Goal: Transaction & Acquisition: Purchase product/service

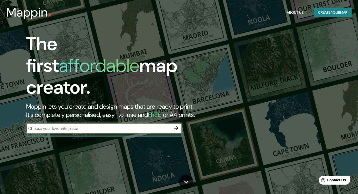
click at [137, 126] on input "text" at bounding box center [98, 129] width 145 height 6
type input "ciudad de [GEOGRAPHIC_DATA]"
click at [173, 125] on icon "button" at bounding box center [176, 128] width 6 height 6
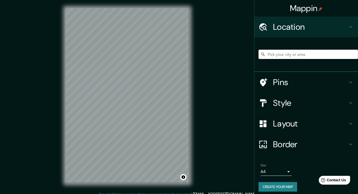
click at [296, 56] on input "Pick your city or area" at bounding box center [309, 54] width 100 height 9
type input "[GEOGRAPHIC_DATA], [GEOGRAPHIC_DATA]"
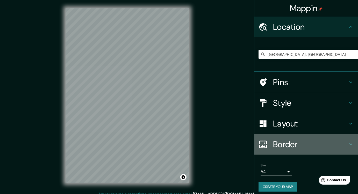
click at [315, 142] on h4 "Border" at bounding box center [310, 144] width 75 height 10
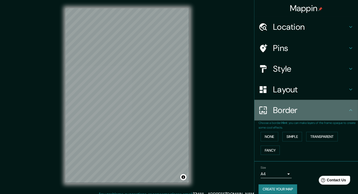
click at [320, 107] on h4 "Border" at bounding box center [310, 110] width 75 height 10
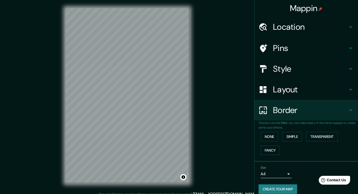
click at [328, 70] on h4 "Style" at bounding box center [310, 69] width 75 height 10
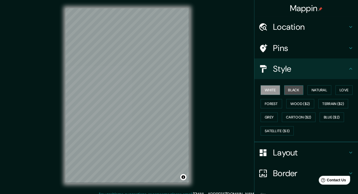
click at [299, 90] on button "Black" at bounding box center [293, 91] width 19 height 10
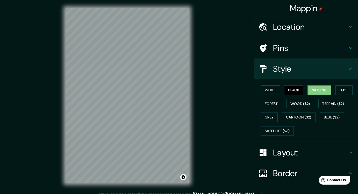
click at [317, 91] on button "Natural" at bounding box center [320, 91] width 24 height 10
click at [341, 91] on button "Love" at bounding box center [344, 91] width 17 height 10
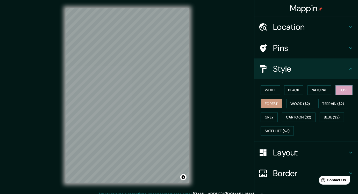
click at [278, 102] on button "Forest" at bounding box center [272, 104] width 22 height 10
click at [336, 91] on button "Love" at bounding box center [344, 91] width 17 height 10
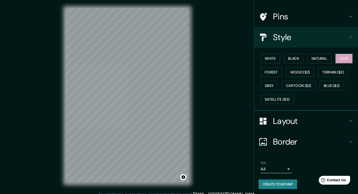
click at [305, 122] on h4 "Layout" at bounding box center [310, 121] width 75 height 10
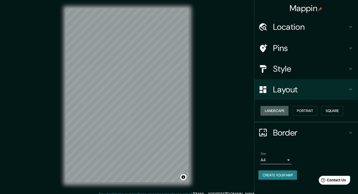
click at [275, 113] on button "Landscape" at bounding box center [275, 111] width 28 height 10
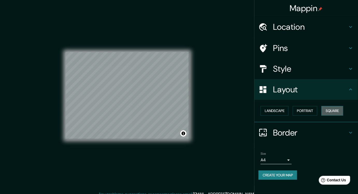
click at [332, 108] on button "Square" at bounding box center [333, 111] width 22 height 10
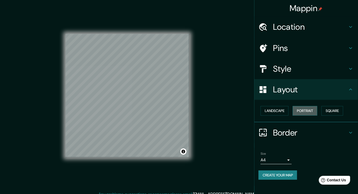
click at [312, 111] on button "Portrait" at bounding box center [305, 111] width 25 height 10
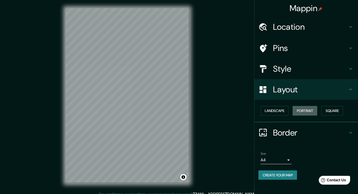
click at [312, 111] on button "Portrait" at bounding box center [305, 111] width 25 height 10
click at [279, 110] on button "Landscape" at bounding box center [275, 111] width 28 height 10
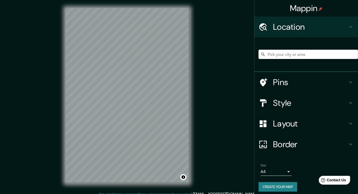
click at [296, 53] on input "Pick your city or area" at bounding box center [309, 54] width 100 height 9
click at [297, 50] on input "Basilica De Guadalupe, 42186 Mineral de la Reforma, Hidalgo, México" at bounding box center [309, 54] width 100 height 9
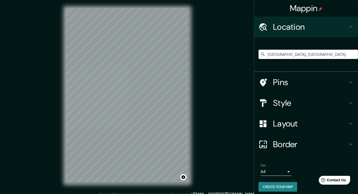
type input "[GEOGRAPHIC_DATA], [GEOGRAPHIC_DATA]"
click at [288, 121] on h4 "Layout" at bounding box center [310, 124] width 75 height 10
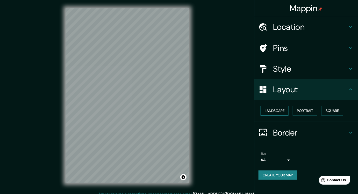
click at [279, 113] on button "Landscape" at bounding box center [275, 111] width 28 height 10
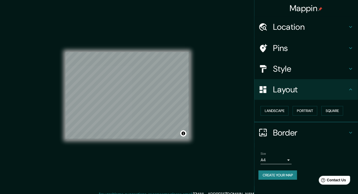
click at [316, 73] on h4 "Style" at bounding box center [310, 69] width 75 height 10
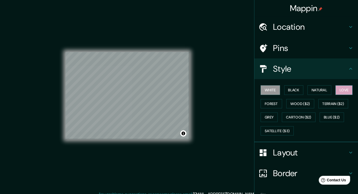
click at [337, 93] on button "Love" at bounding box center [344, 91] width 17 height 10
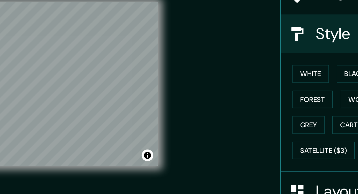
drag, startPoint x: 192, startPoint y: 103, endPoint x: 209, endPoint y: 110, distance: 18.4
click at [209, 103] on div "Mappin Location Ciudad de México, México Ciudad de México México Ciudad López M…" at bounding box center [179, 100] width 358 height 200
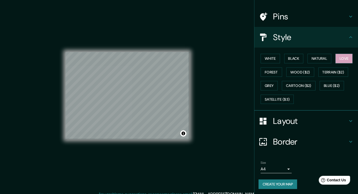
click at [297, 142] on h4 "Border" at bounding box center [310, 142] width 75 height 10
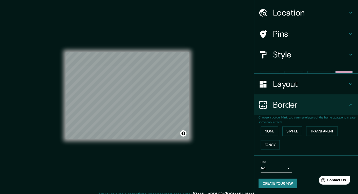
scroll to position [5, 0]
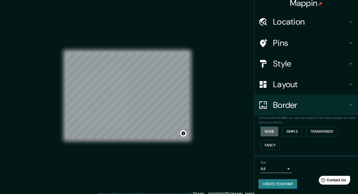
click at [265, 130] on button "None" at bounding box center [270, 132] width 18 height 10
click at [293, 132] on button "Simple" at bounding box center [292, 132] width 20 height 10
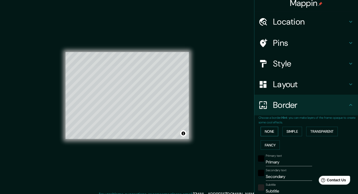
click at [264, 131] on button "None" at bounding box center [270, 132] width 18 height 10
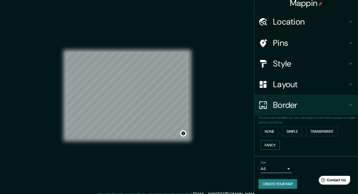
click at [269, 143] on button "Fancy" at bounding box center [270, 146] width 19 height 10
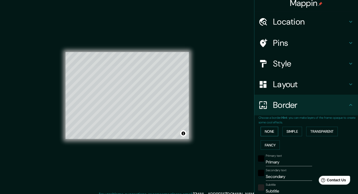
click at [266, 130] on button "None" at bounding box center [270, 132] width 18 height 10
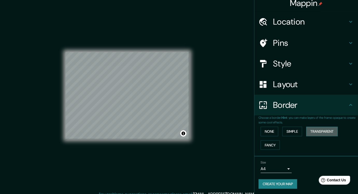
click at [326, 135] on button "Transparent" at bounding box center [322, 132] width 32 height 10
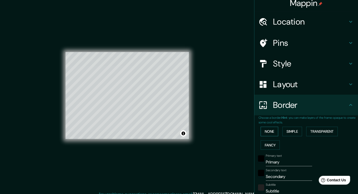
click at [273, 129] on button "None" at bounding box center [270, 132] width 18 height 10
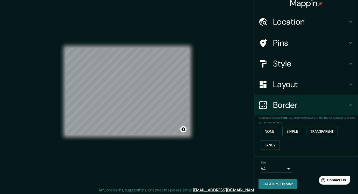
scroll to position [5, 0]
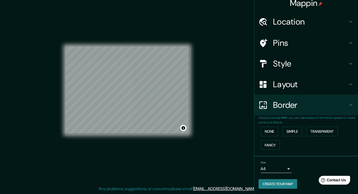
click at [279, 185] on button "Create your map" at bounding box center [278, 185] width 39 height 10
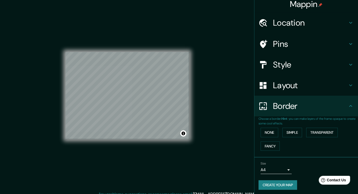
scroll to position [5, 0]
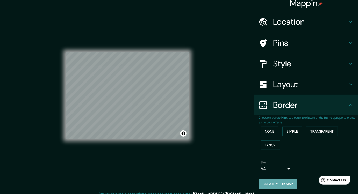
click at [278, 183] on button "Create your map" at bounding box center [278, 185] width 39 height 10
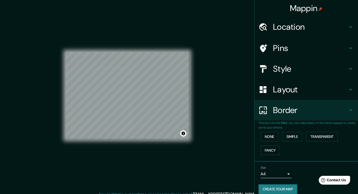
click at [299, 23] on h4 "Location" at bounding box center [310, 27] width 75 height 10
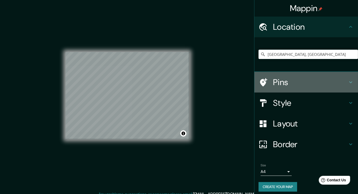
click at [287, 79] on h4 "Pins" at bounding box center [310, 82] width 75 height 10
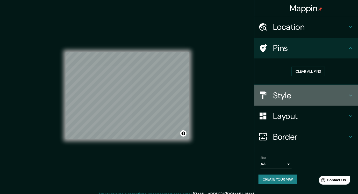
click at [287, 95] on h4 "Style" at bounding box center [310, 95] width 75 height 10
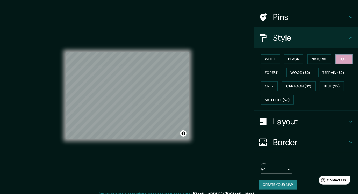
scroll to position [32, 0]
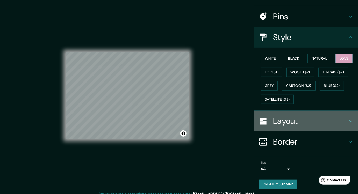
click at [294, 121] on h4 "Layout" at bounding box center [310, 121] width 75 height 10
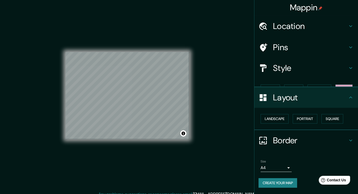
scroll to position [0, 0]
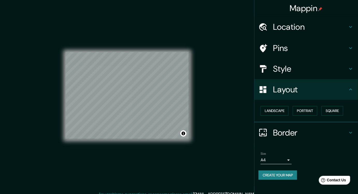
click at [297, 131] on h4 "Border" at bounding box center [310, 133] width 75 height 10
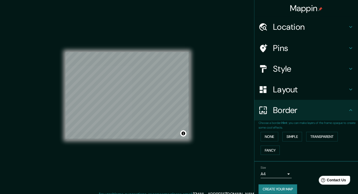
scroll to position [5, 0]
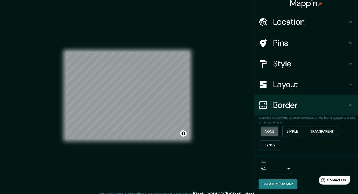
click at [265, 130] on button "None" at bounding box center [270, 132] width 18 height 10
click at [284, 185] on button "Create your map" at bounding box center [278, 185] width 39 height 10
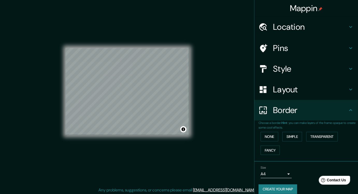
scroll to position [5, 0]
